Goal: Find specific page/section: Find specific page/section

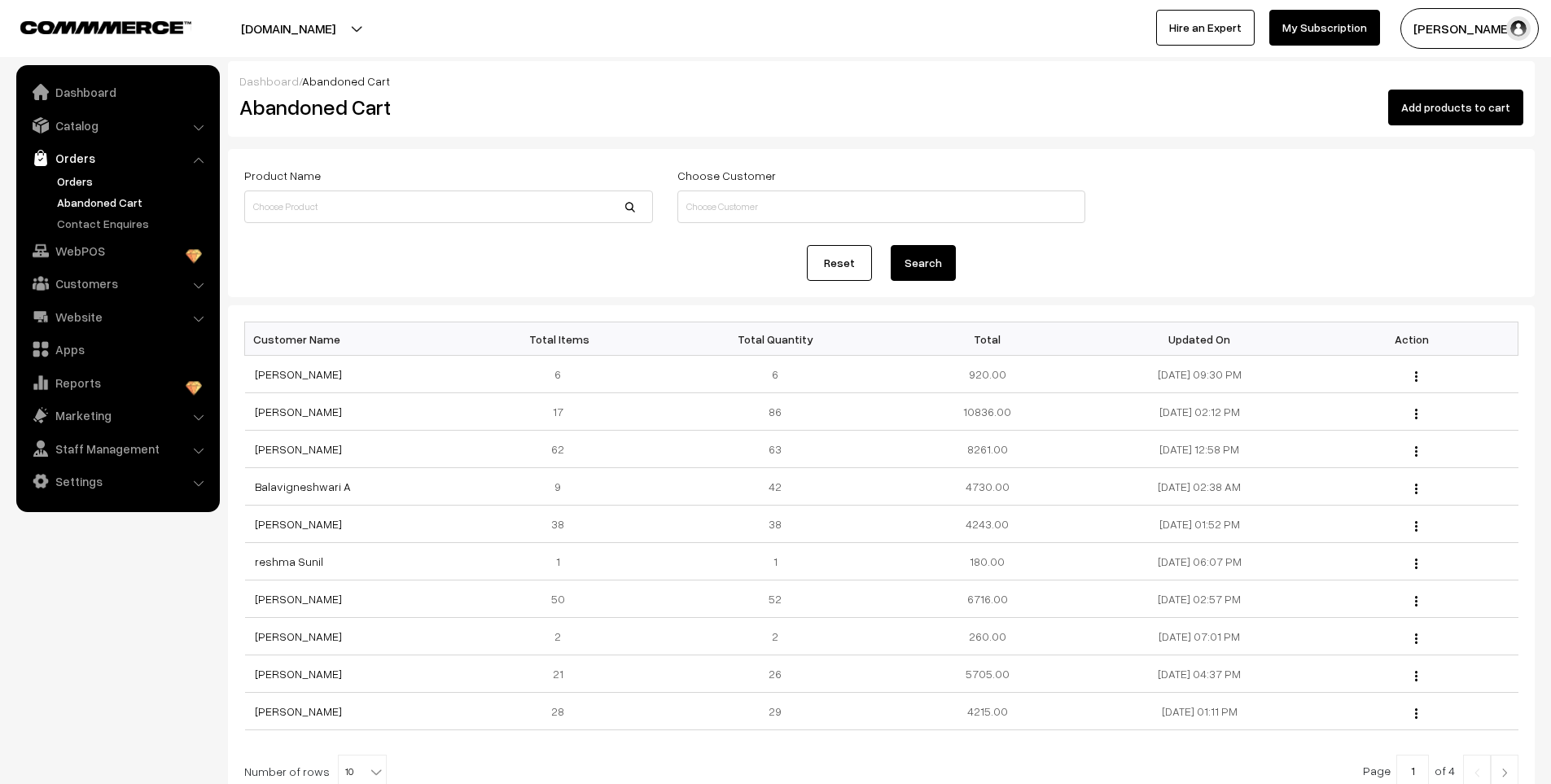
click at [78, 182] on link "Orders" at bounding box center [134, 180] width 161 height 17
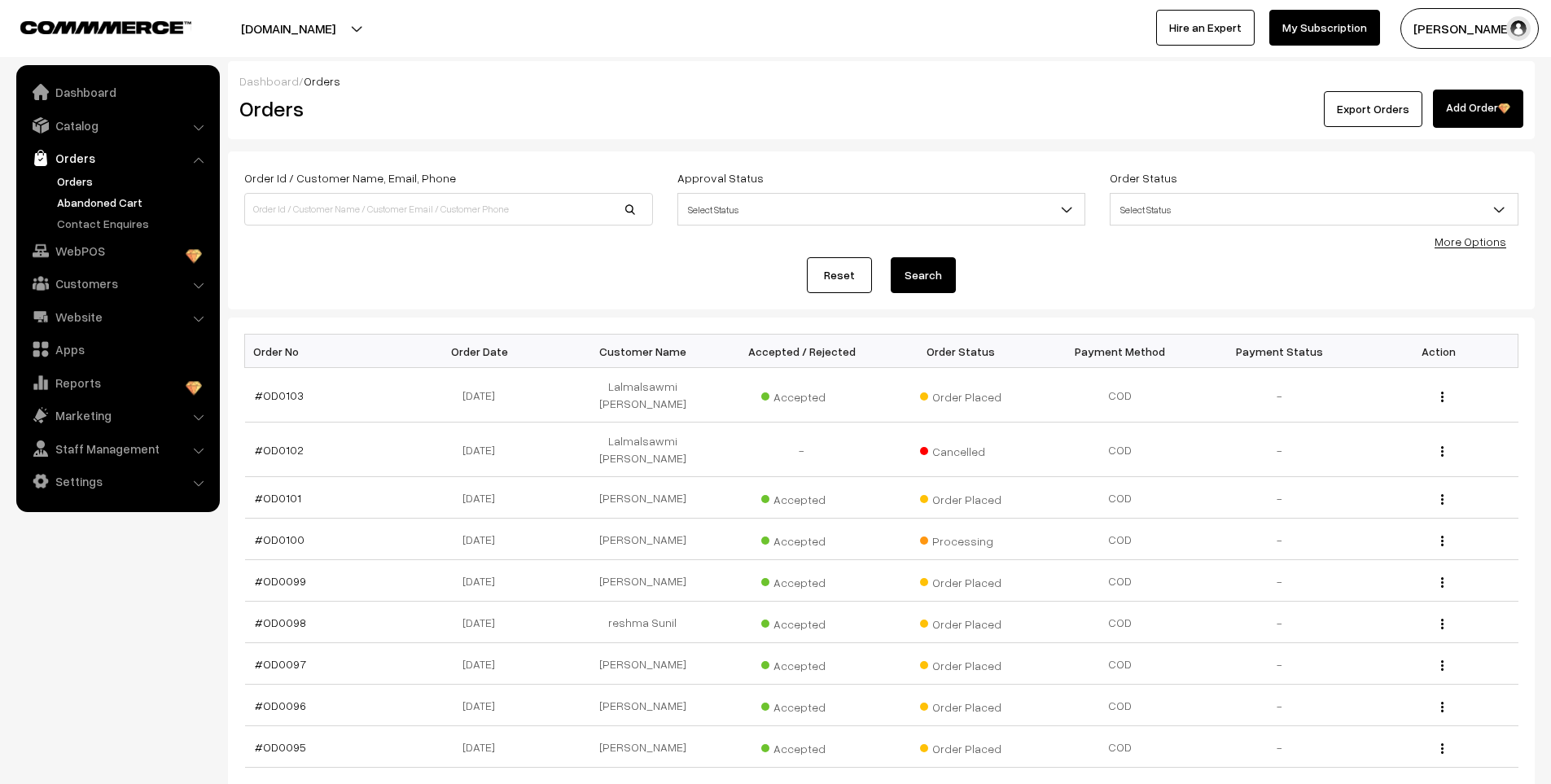
click at [101, 201] on link "Abandoned Cart" at bounding box center [134, 201] width 161 height 17
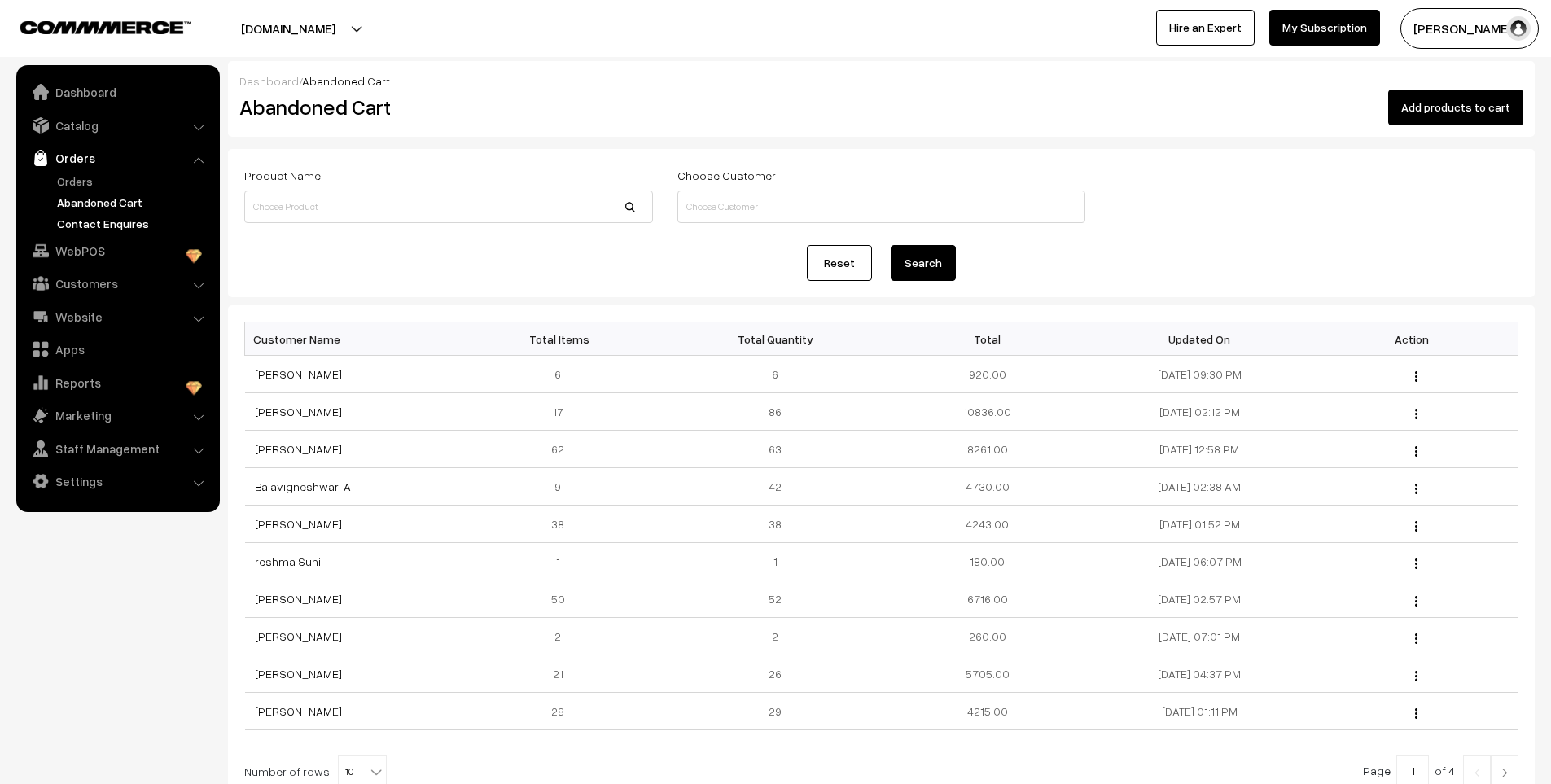
click at [102, 226] on link "Contact Enquires" at bounding box center [134, 223] width 161 height 17
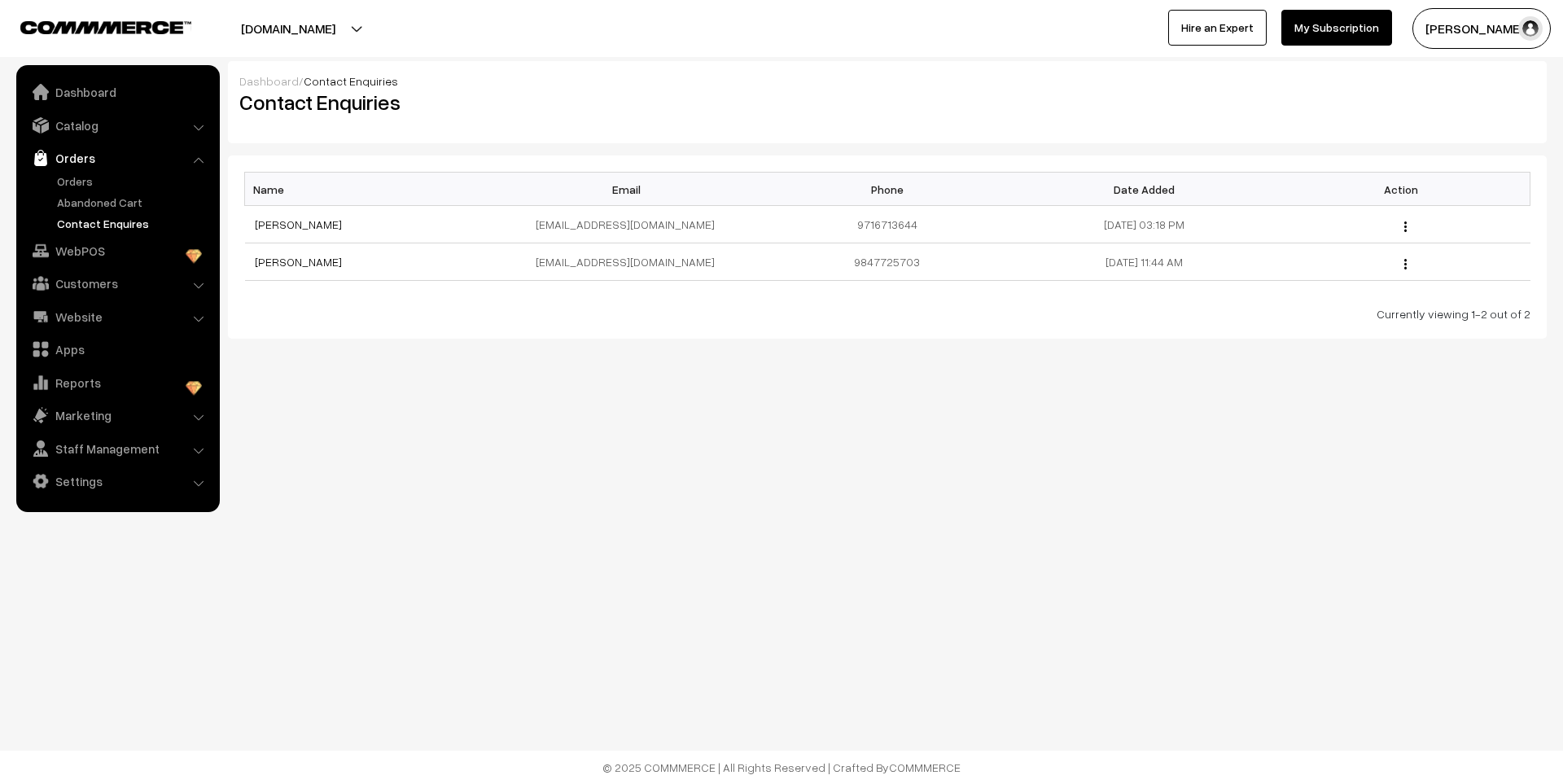
click at [85, 172] on link "Orders" at bounding box center [134, 180] width 161 height 17
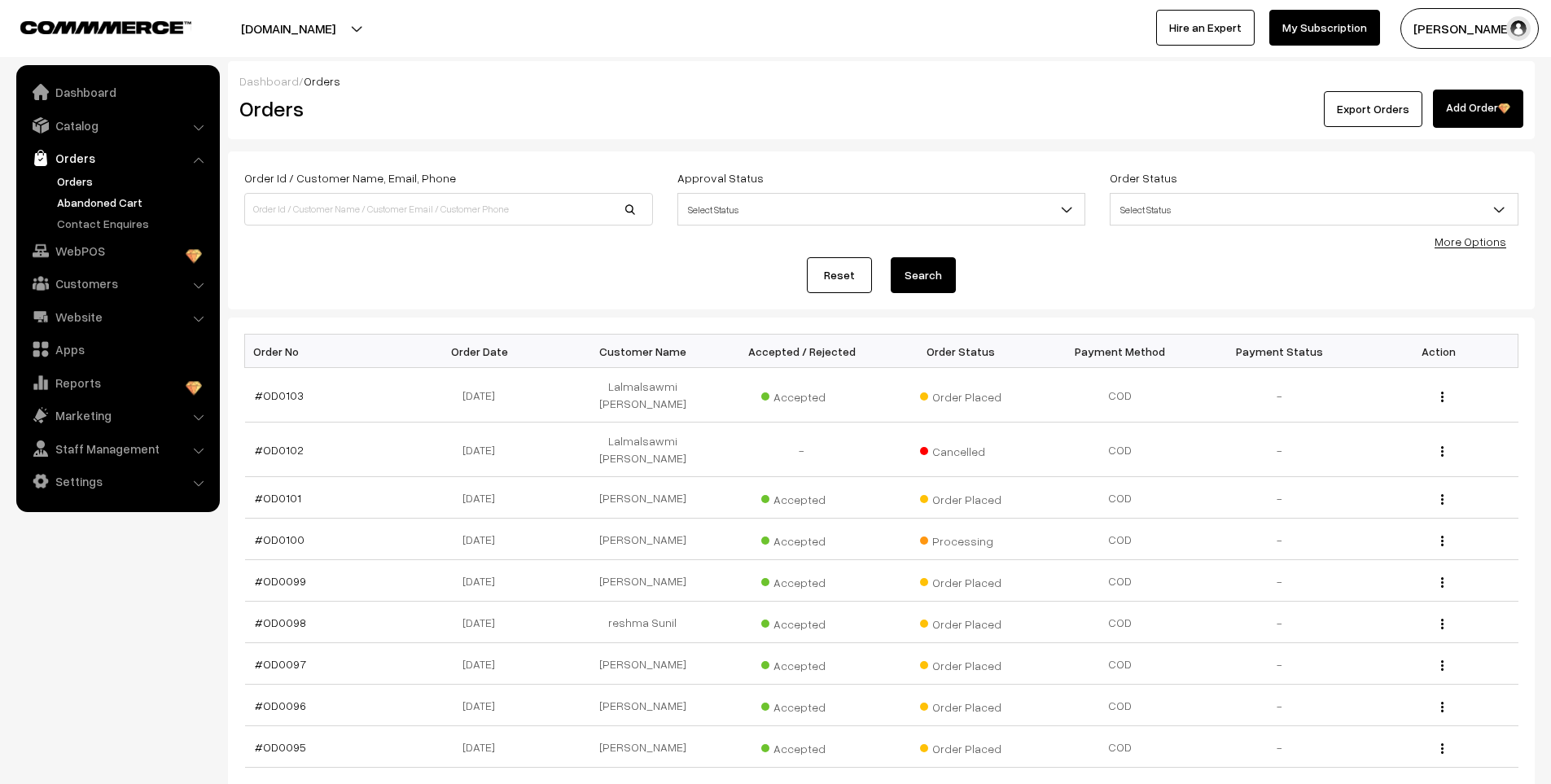
click at [114, 197] on link "Abandoned Cart" at bounding box center [134, 201] width 161 height 17
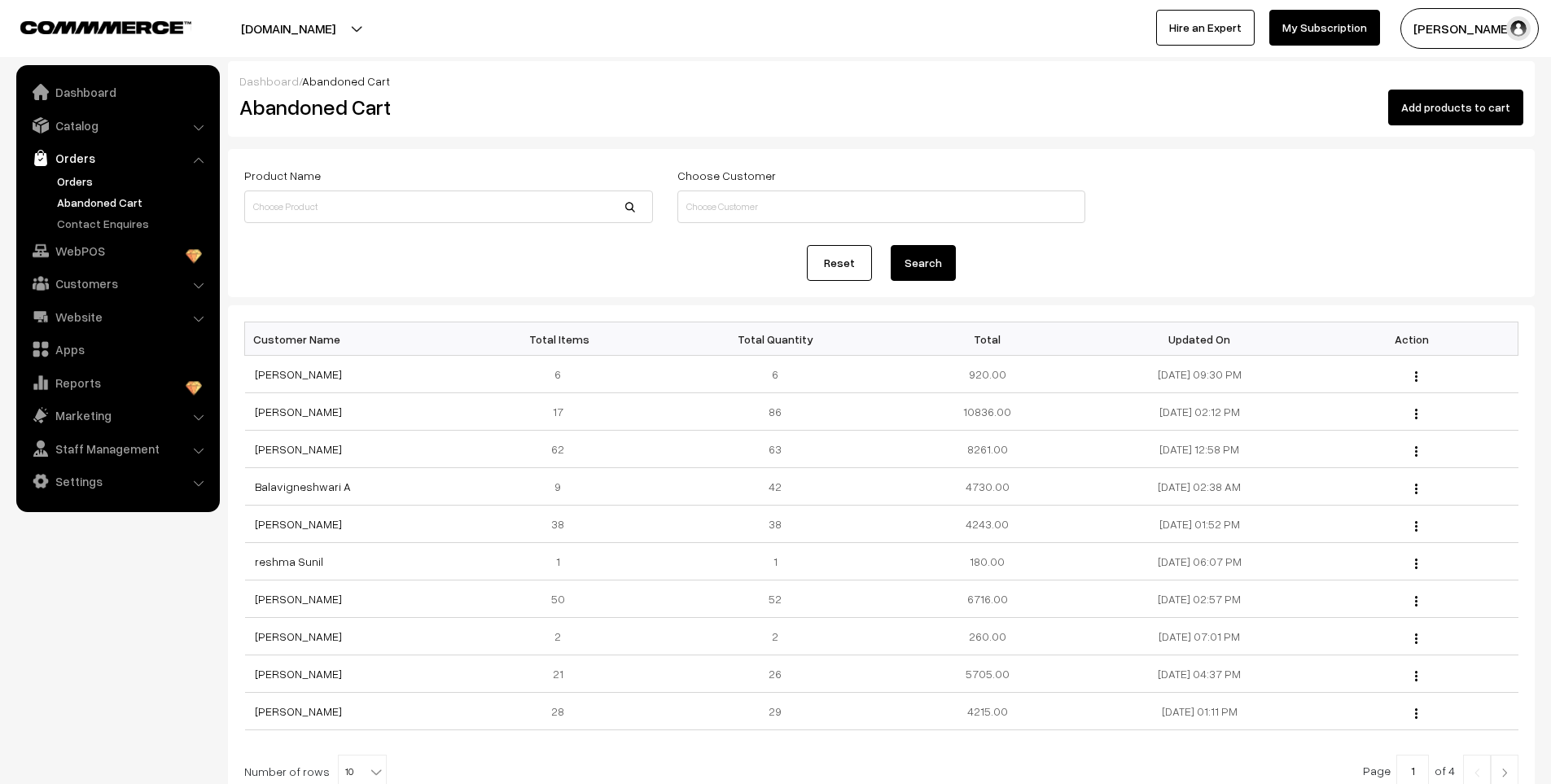
click at [81, 179] on link "Orders" at bounding box center [134, 180] width 161 height 17
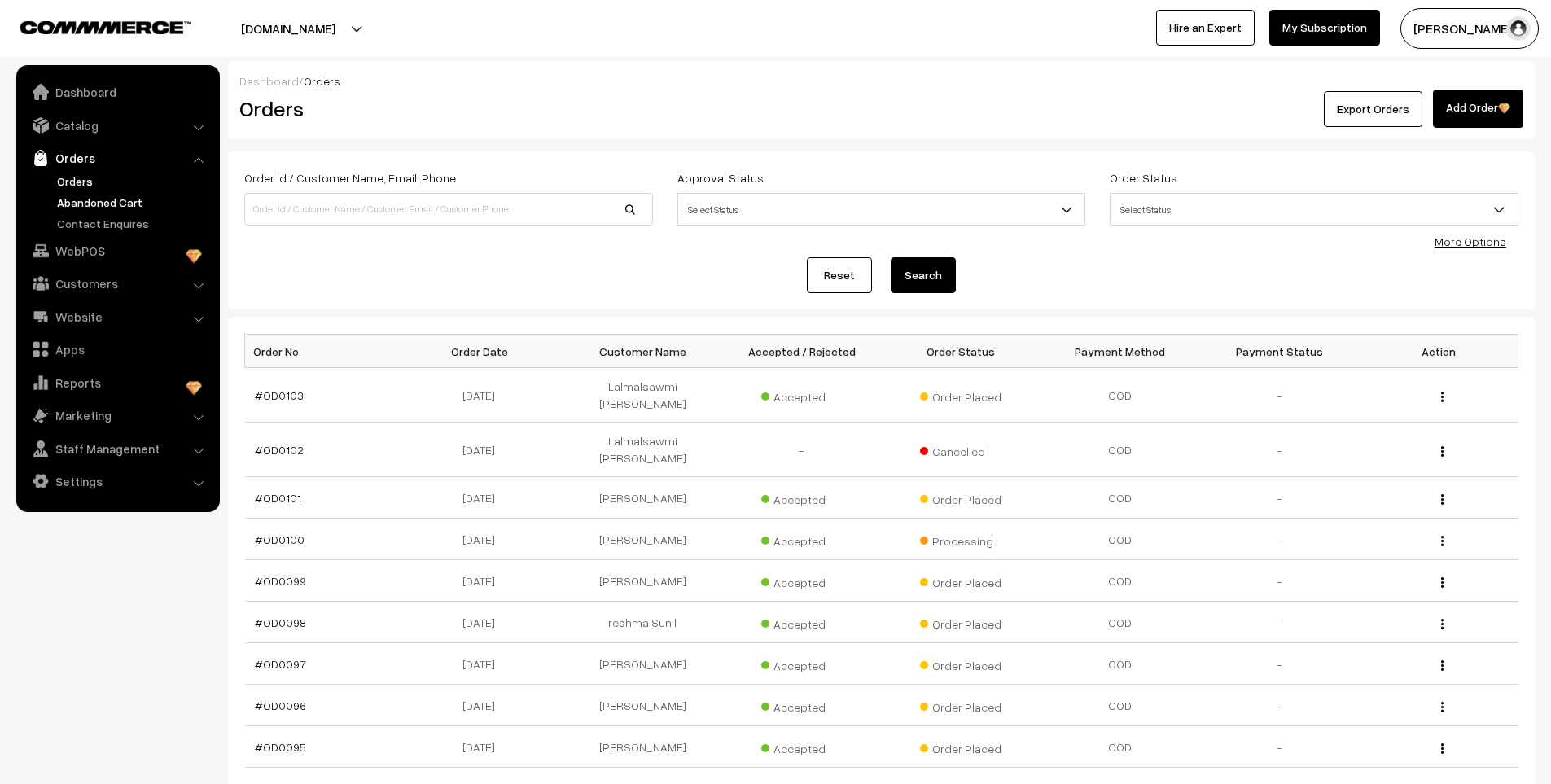
click at [95, 207] on link "Abandoned Cart" at bounding box center [134, 201] width 161 height 17
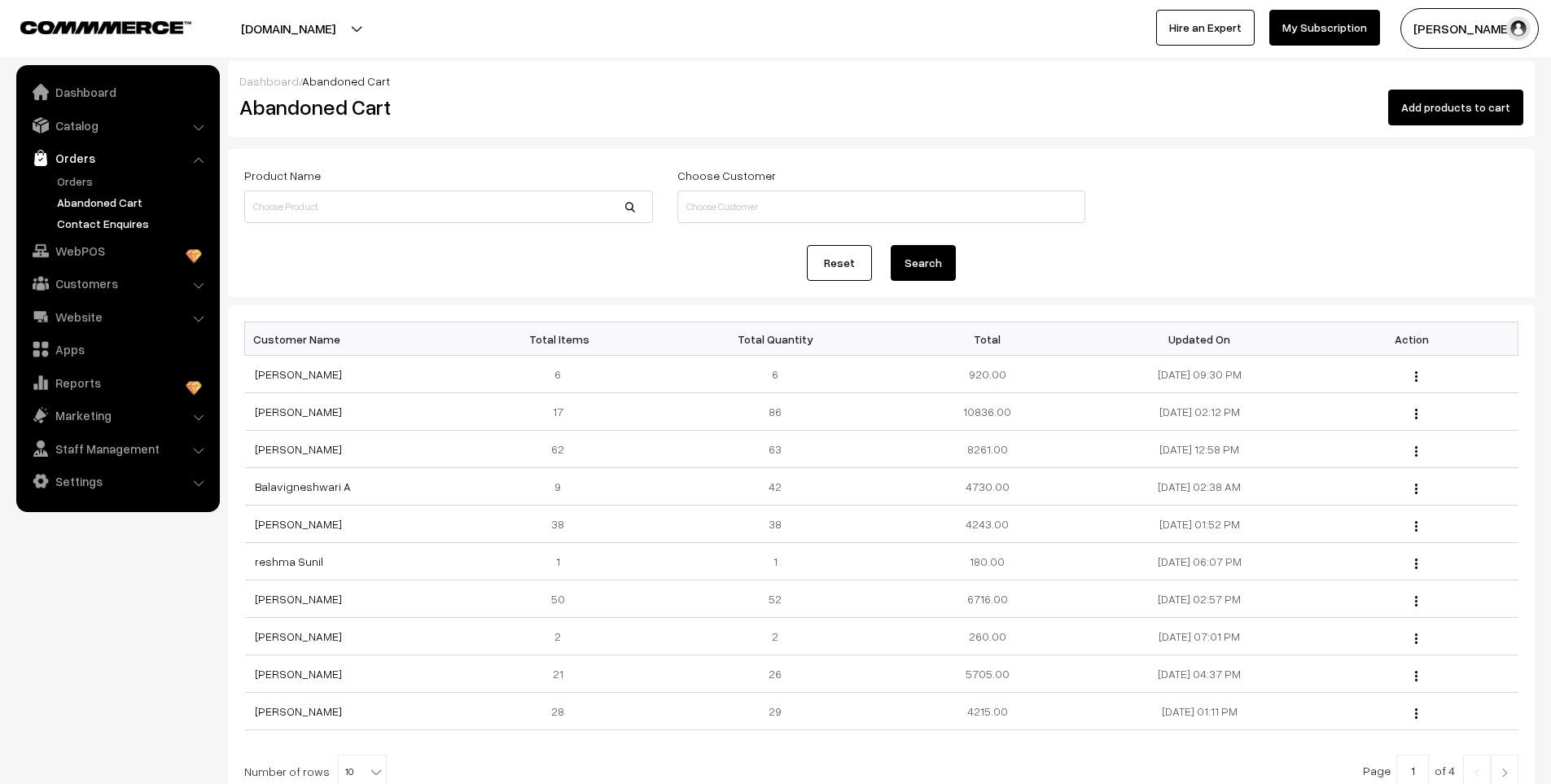
click at [99, 220] on link "Contact Enquires" at bounding box center [134, 223] width 161 height 17
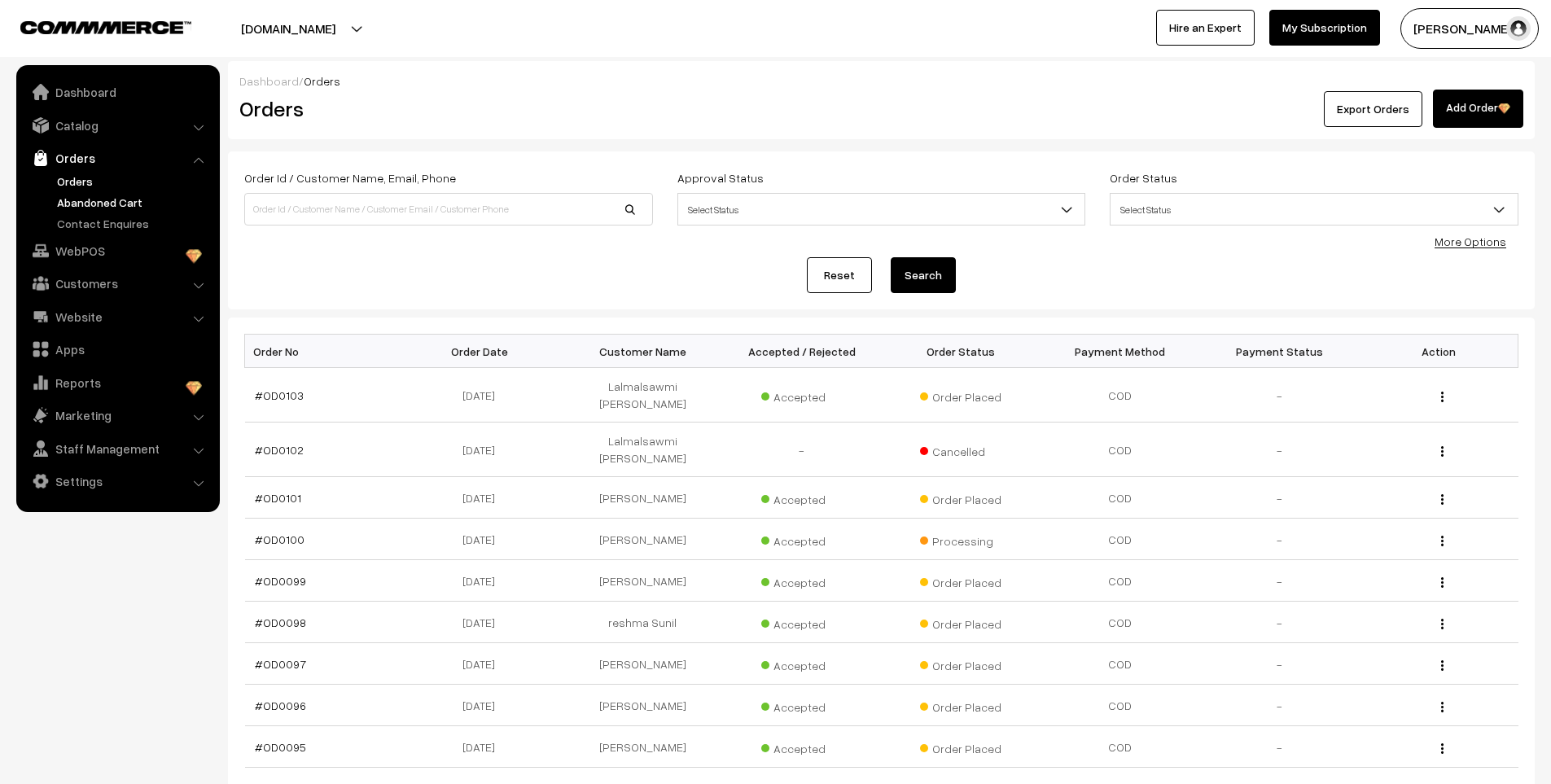
click at [77, 198] on link "Abandoned Cart" at bounding box center [134, 201] width 161 height 17
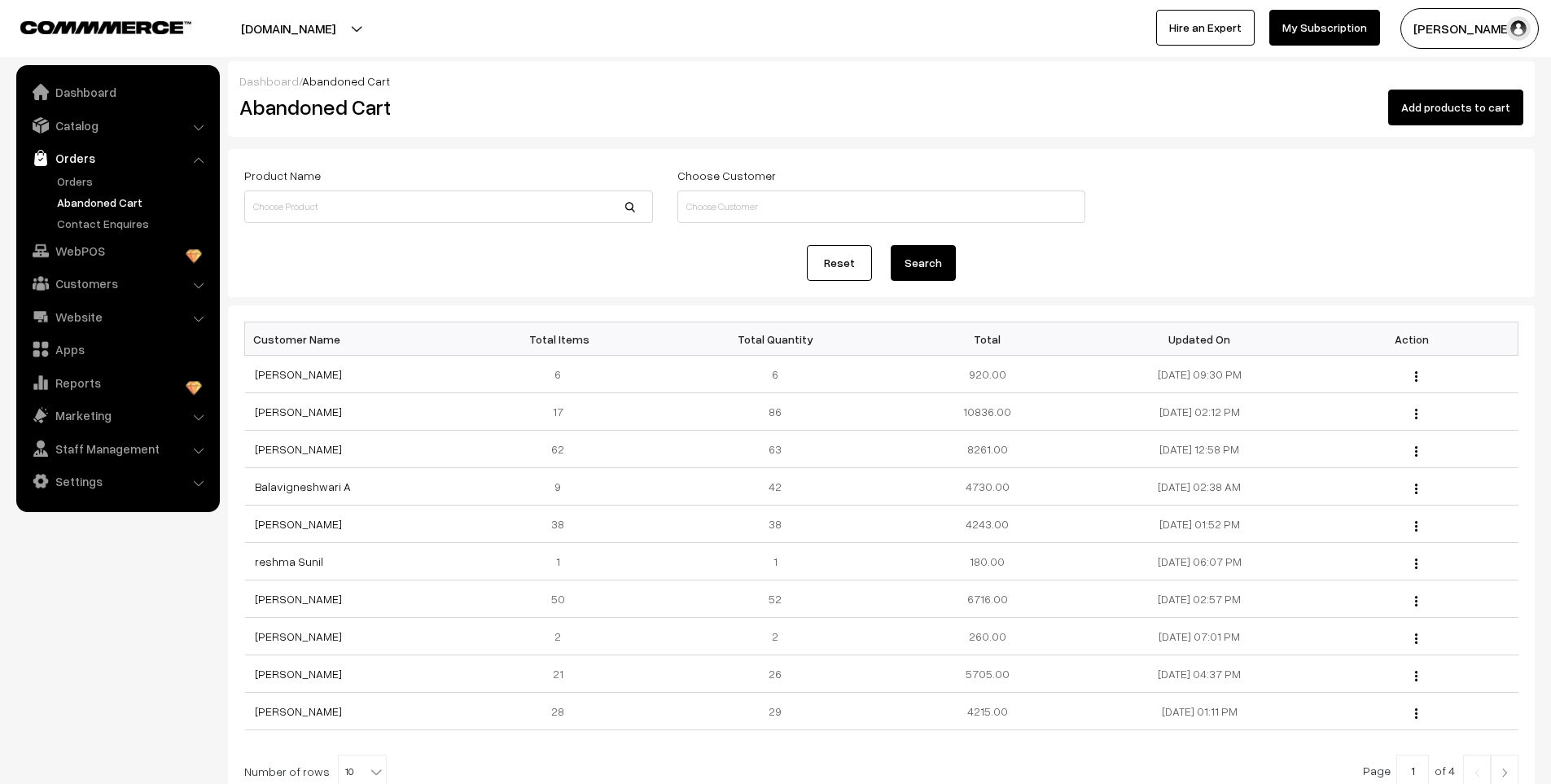
click at [77, 181] on link "Orders" at bounding box center [134, 180] width 161 height 17
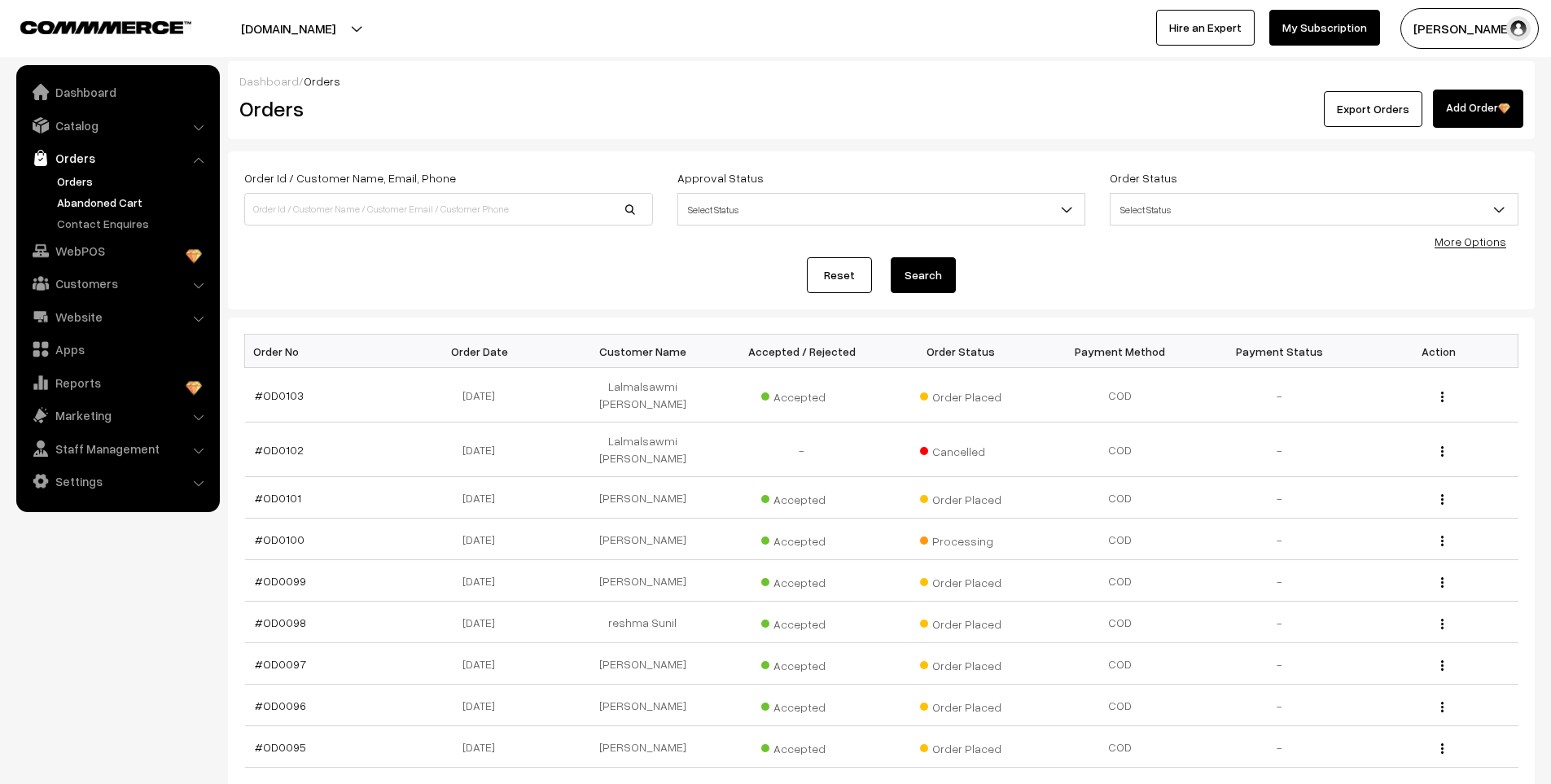
click at [104, 196] on link "Abandoned Cart" at bounding box center [134, 201] width 161 height 17
